Goal: Task Accomplishment & Management: Manage account settings

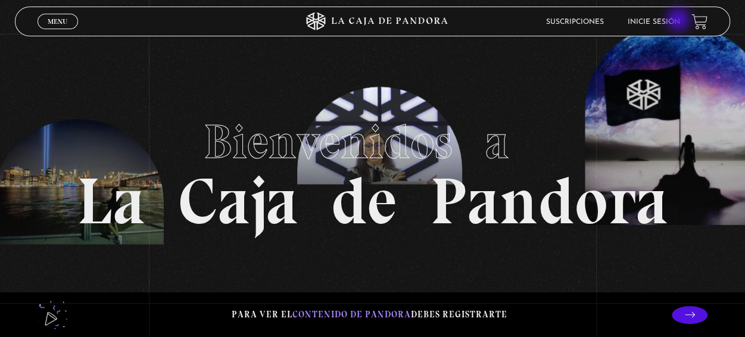
click at [672, 21] on link "Inicie sesión" at bounding box center [653, 21] width 52 height 7
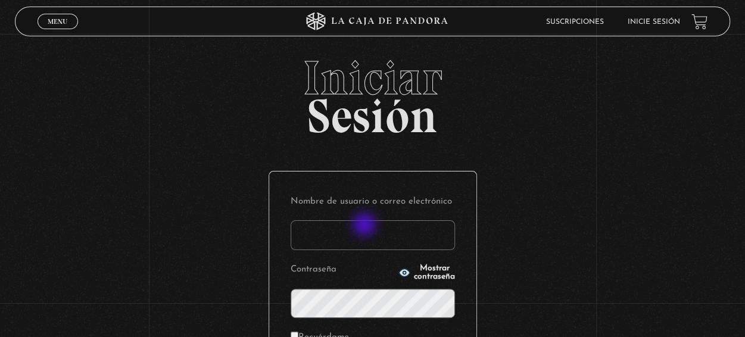
scroll to position [60, 0]
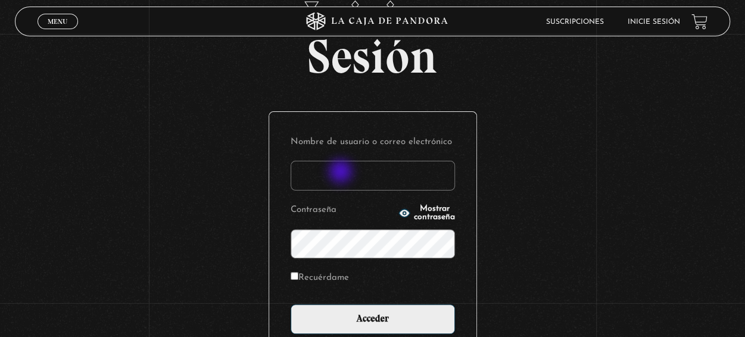
click at [342, 173] on input "Nombre de usuario o correo electrónico" at bounding box center [373, 176] width 164 height 30
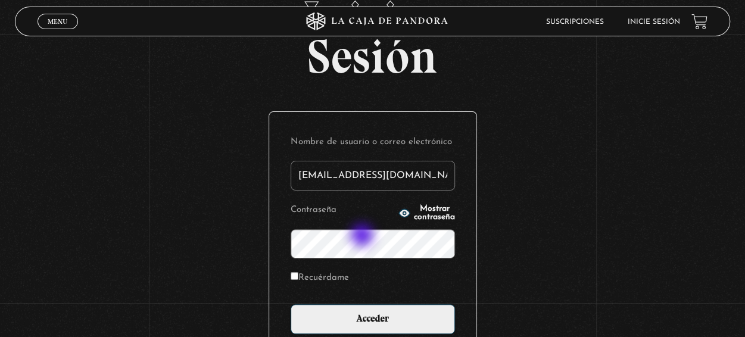
type input "[EMAIL_ADDRESS][DOMAIN_NAME]"
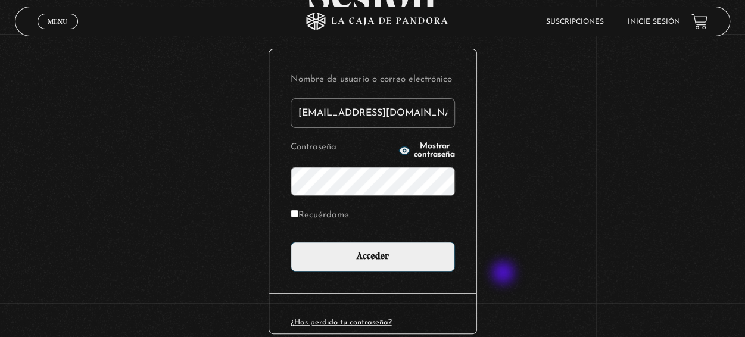
scroll to position [177, 0]
